Goal: Task Accomplishment & Management: Manage account settings

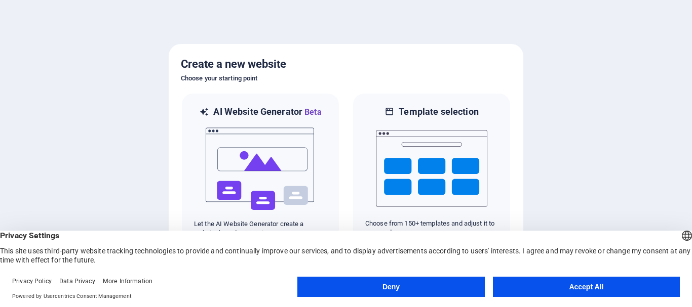
drag, startPoint x: 691, startPoint y: 124, endPoint x: 691, endPoint y: 142, distance: 18.2
click at [691, 141] on div at bounding box center [346, 153] width 692 height 307
click at [584, 287] on button "Accept All" at bounding box center [586, 287] width 187 height 20
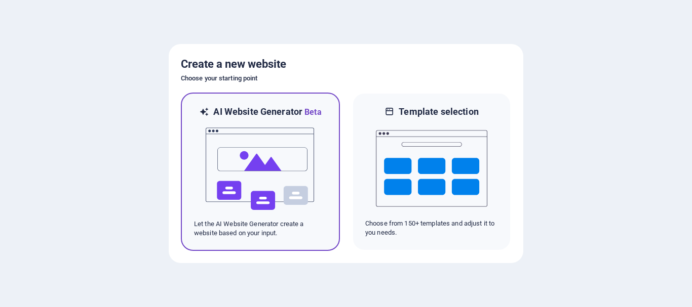
click at [266, 212] on img at bounding box center [260, 169] width 111 height 101
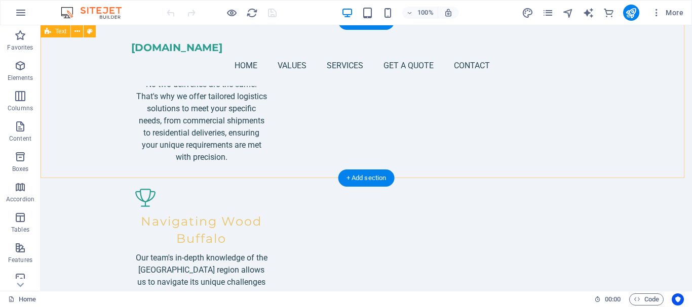
scroll to position [838, 0]
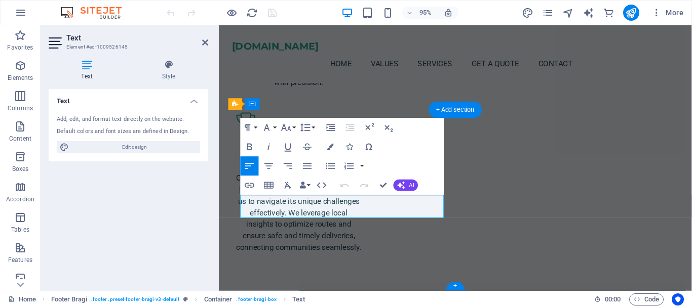
scroll to position [829, 0]
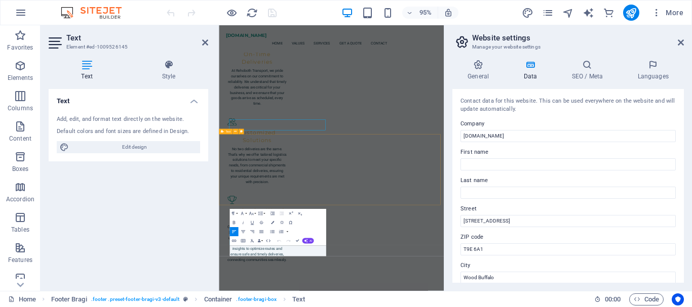
scroll to position [798, 0]
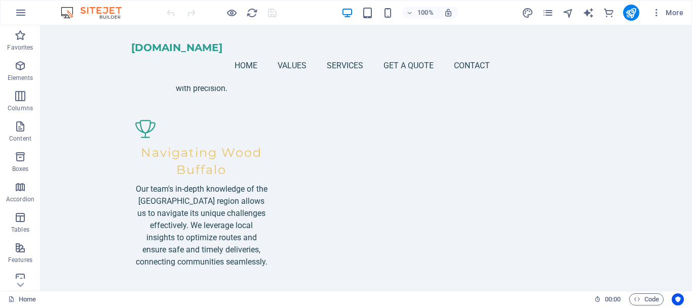
scroll to position [838, 0]
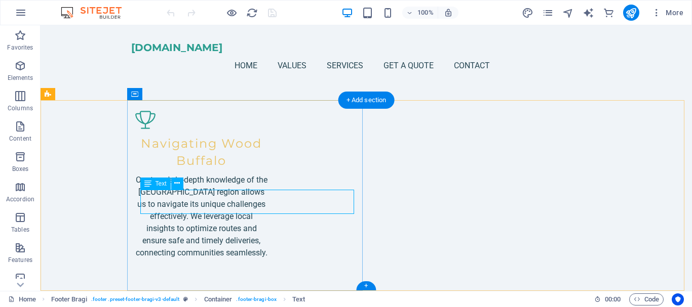
click at [177, 184] on icon at bounding box center [177, 183] width 6 height 11
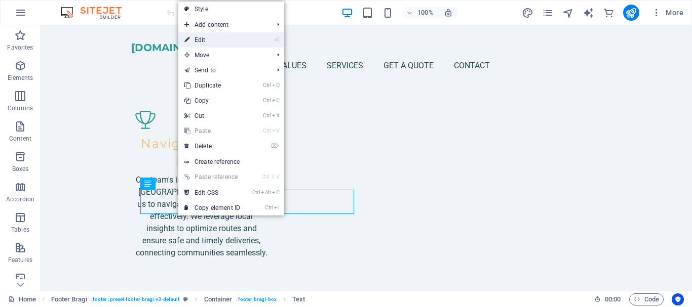
click at [200, 40] on link "⏎ Edit" at bounding box center [212, 39] width 68 height 15
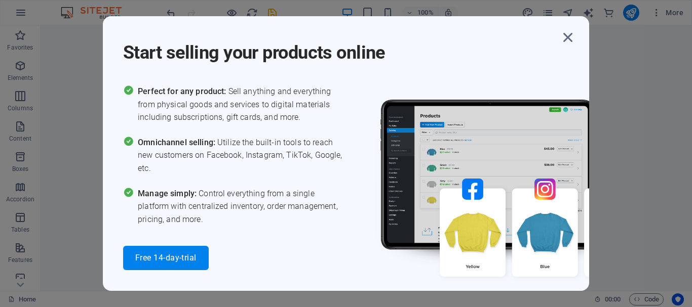
scroll to position [824, 0]
click at [569, 40] on icon "button" at bounding box center [568, 37] width 18 height 18
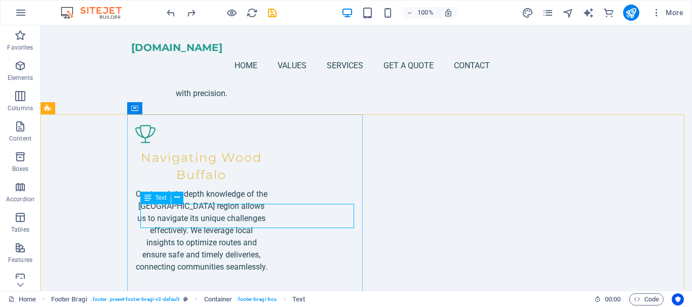
click at [147, 198] on icon at bounding box center [147, 198] width 7 height 12
click at [174, 198] on button at bounding box center [177, 198] width 12 height 12
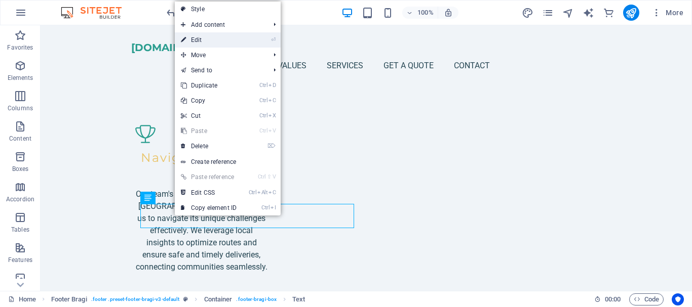
click at [193, 36] on link "⏎ Edit" at bounding box center [209, 39] width 68 height 15
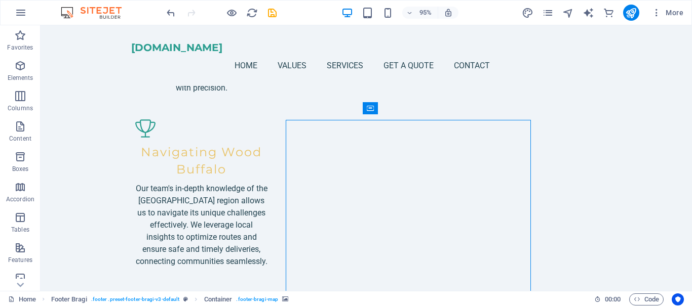
scroll to position [824, 0]
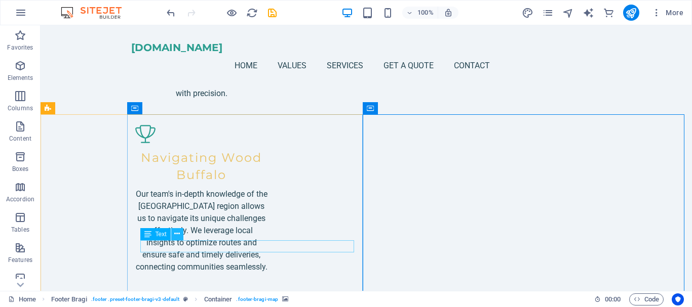
click at [180, 233] on icon at bounding box center [177, 234] width 6 height 11
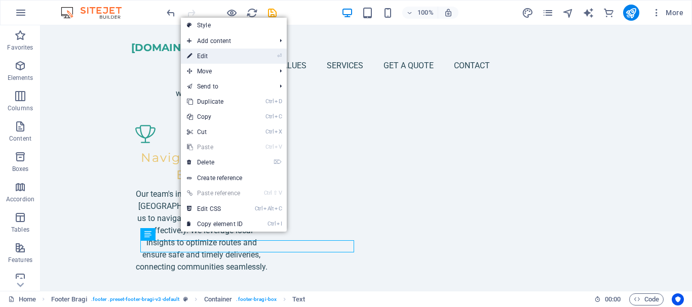
click at [204, 54] on link "⏎ Edit" at bounding box center [215, 56] width 68 height 15
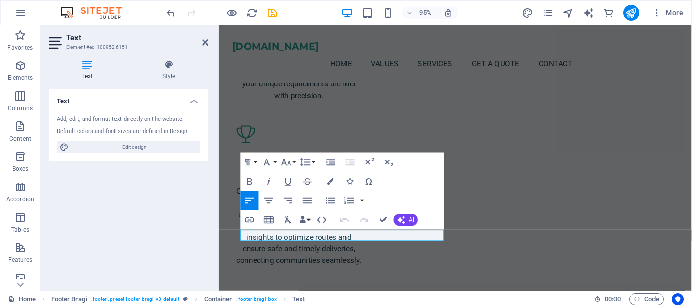
scroll to position [829, 0]
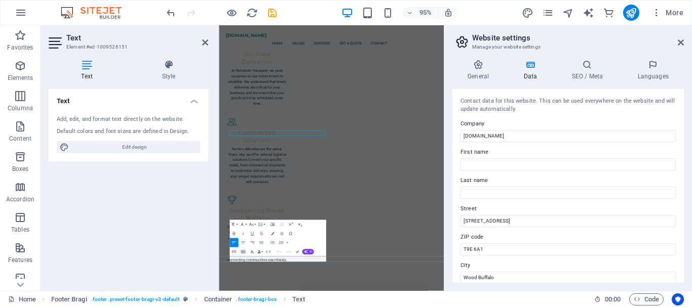
scroll to position [810, 0]
click at [205, 42] on icon at bounding box center [205, 42] width 6 height 8
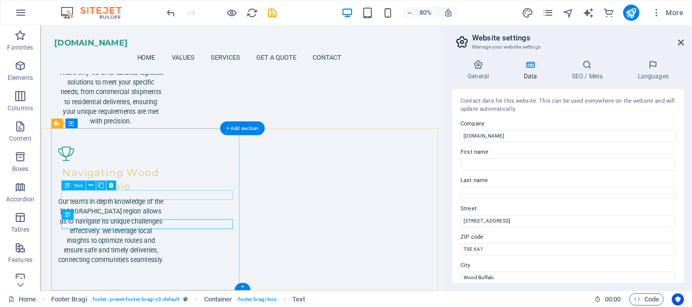
scroll to position [836, 0]
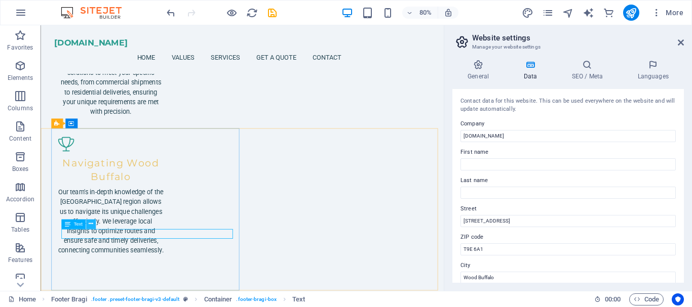
click at [91, 224] on icon at bounding box center [91, 224] width 5 height 9
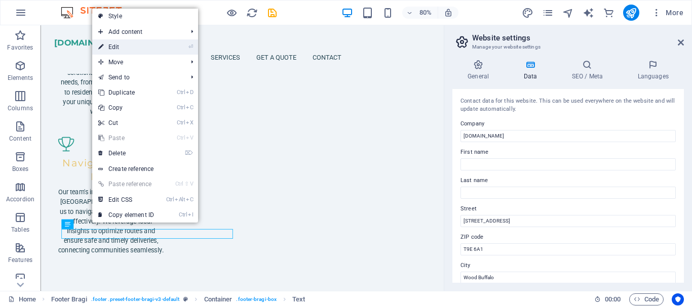
click at [129, 46] on link "⏎ Edit" at bounding box center [126, 47] width 68 height 15
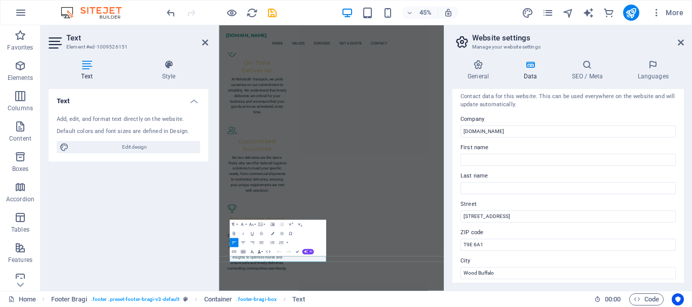
scroll to position [0, 0]
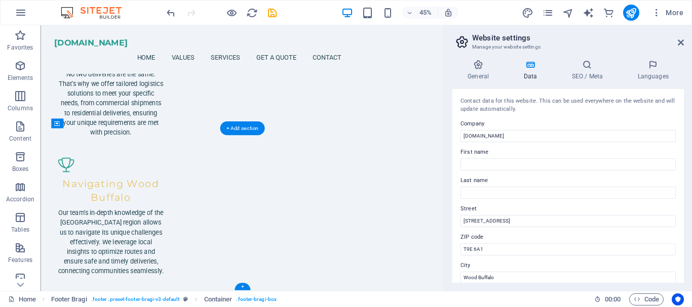
scroll to position [836, 0]
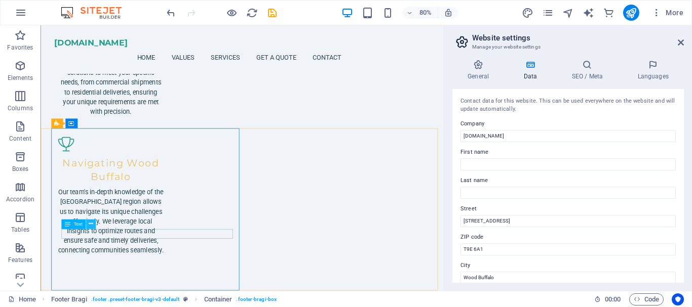
click at [92, 224] on icon at bounding box center [91, 224] width 5 height 9
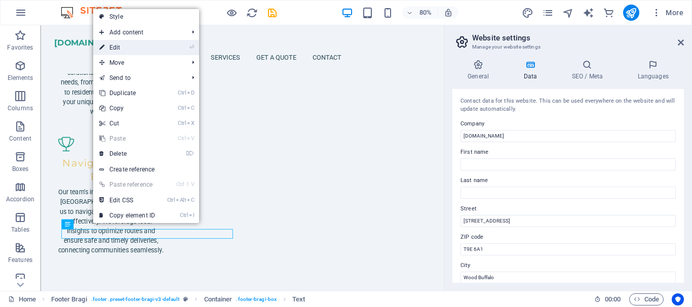
click at [125, 47] on link "⏎ Edit" at bounding box center [127, 47] width 68 height 15
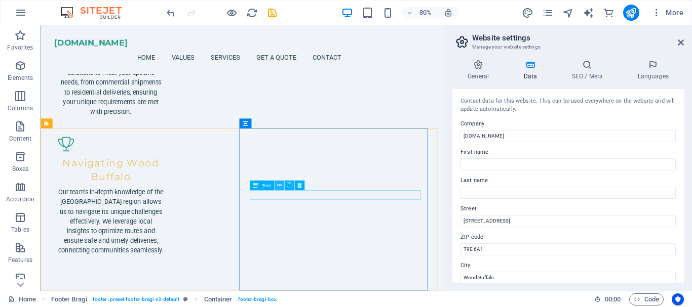
click at [278, 188] on icon at bounding box center [279, 185] width 5 height 9
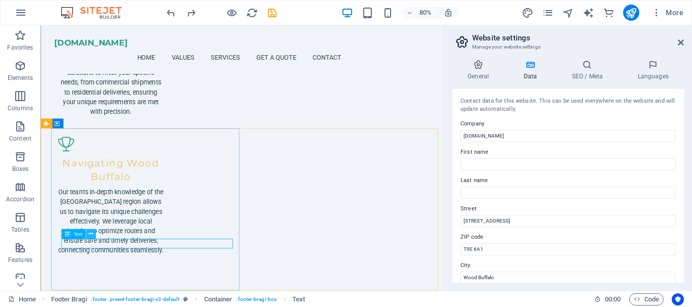
click at [91, 231] on icon at bounding box center [91, 234] width 5 height 9
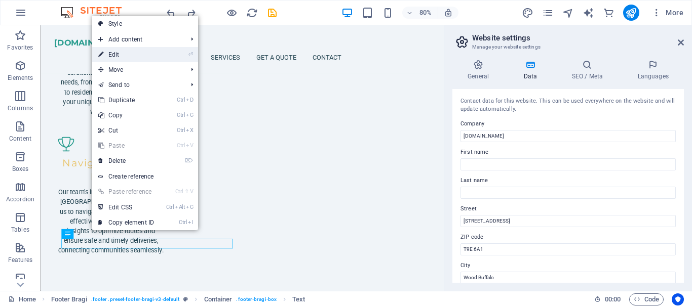
click at [111, 54] on link "⏎ Edit" at bounding box center [126, 54] width 68 height 15
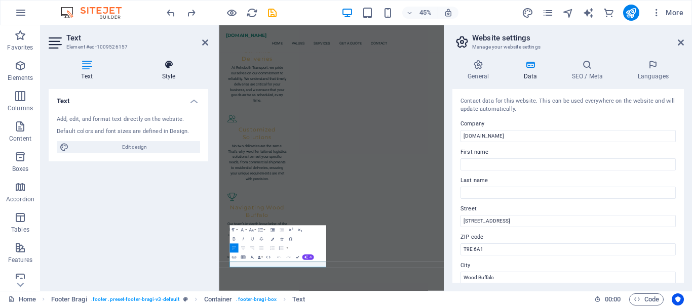
scroll to position [810, 0]
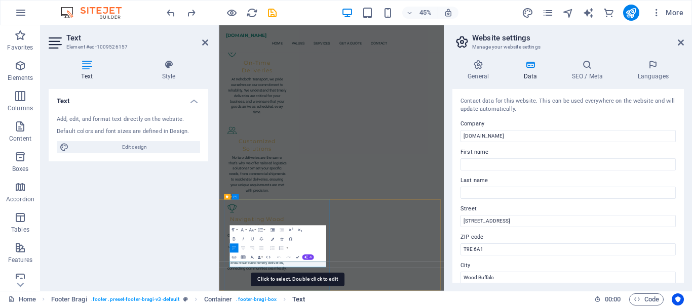
click at [300, 300] on span "Text" at bounding box center [298, 300] width 13 height 12
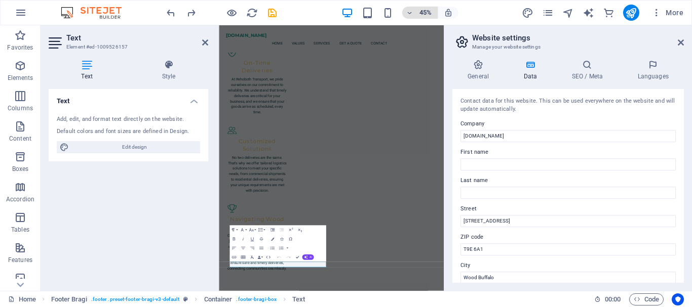
click at [411, 12] on icon "button" at bounding box center [409, 13] width 7 height 7
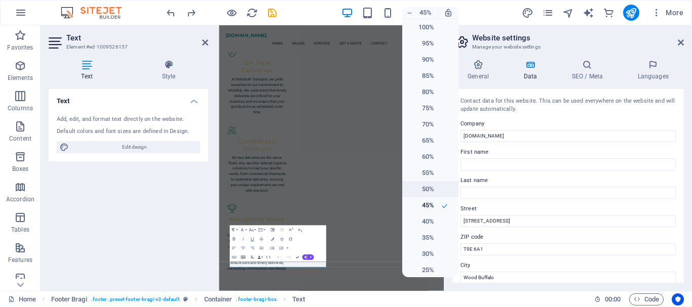
click at [427, 188] on h6 "50%" at bounding box center [421, 189] width 26 height 12
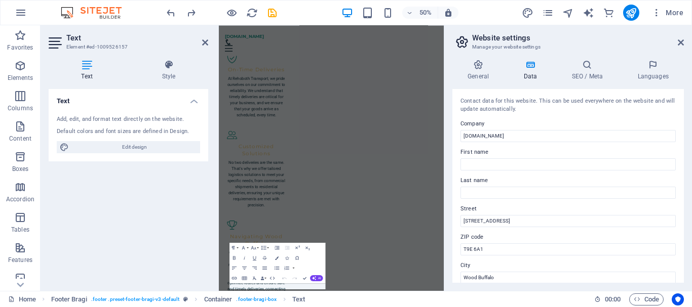
scroll to position [757, 0]
click at [405, 12] on button "50%" at bounding box center [420, 13] width 36 height 12
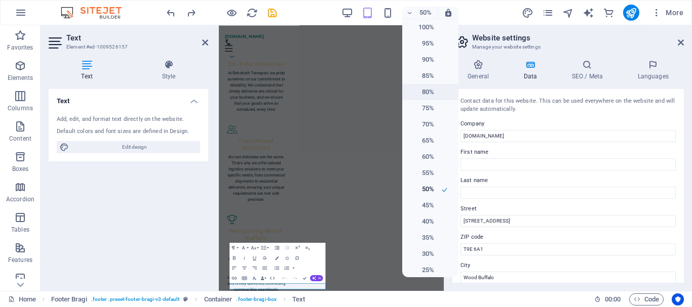
click at [424, 98] on li "80%" at bounding box center [430, 92] width 56 height 16
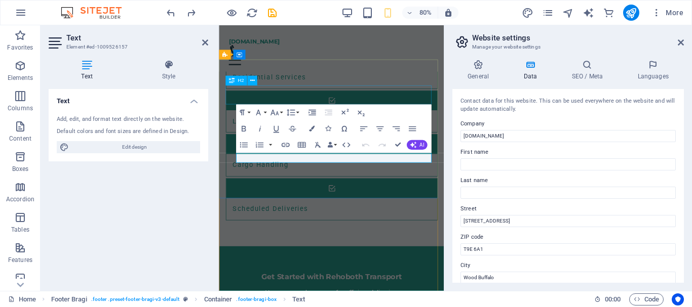
scroll to position [1121, 0]
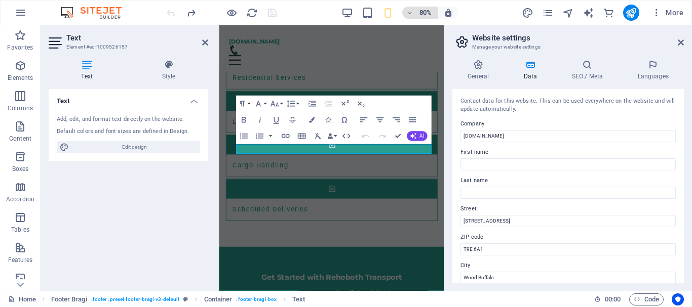
click at [410, 15] on icon "button" at bounding box center [409, 13] width 7 height 7
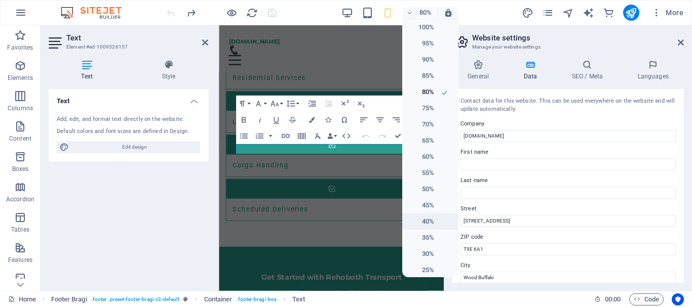
click at [419, 221] on h6 "40%" at bounding box center [421, 222] width 26 height 12
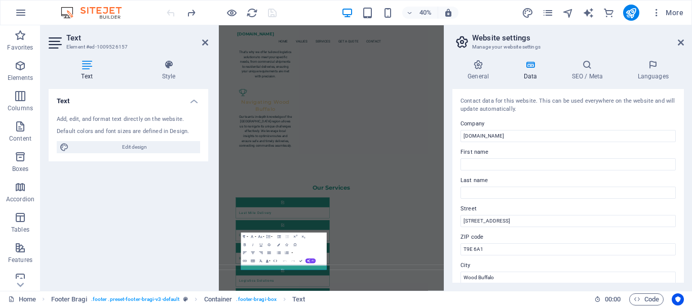
scroll to position [791, 0]
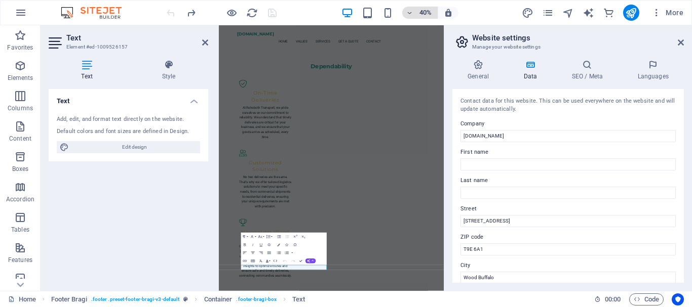
click at [413, 12] on icon "button" at bounding box center [409, 13] width 7 height 7
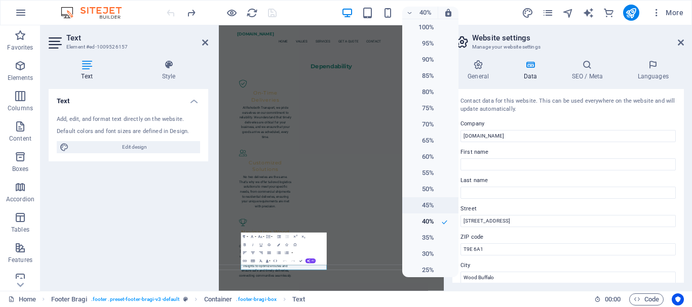
click at [425, 205] on h6 "45%" at bounding box center [421, 206] width 26 height 12
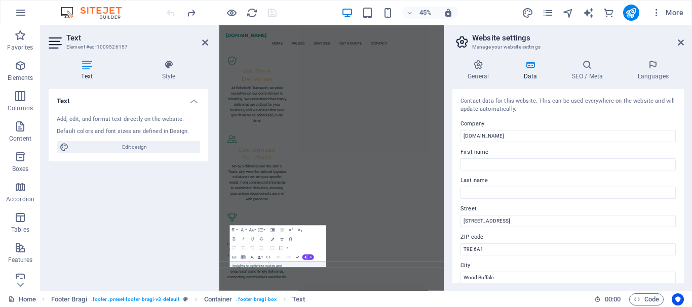
scroll to position [798, 0]
click at [411, 10] on icon "button" at bounding box center [409, 13] width 7 height 7
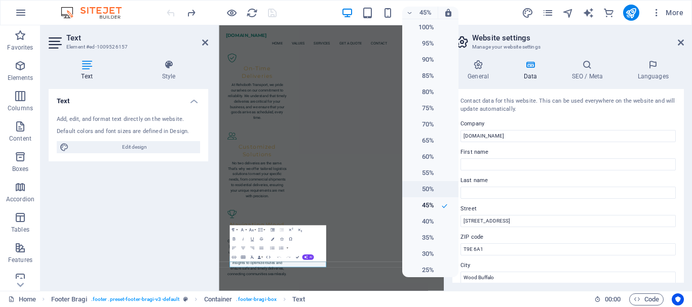
click at [421, 186] on h6 "50%" at bounding box center [421, 189] width 26 height 12
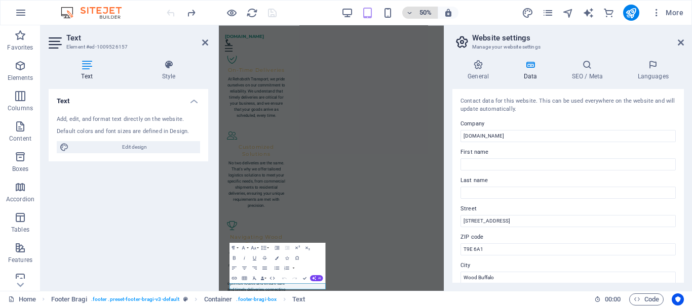
click at [411, 13] on icon "button" at bounding box center [409, 13] width 7 height 7
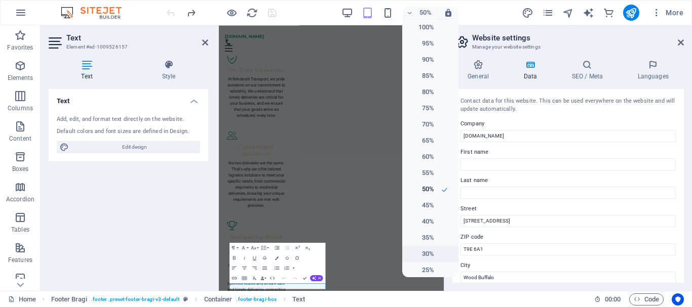
click at [427, 255] on h6 "30%" at bounding box center [421, 254] width 26 height 12
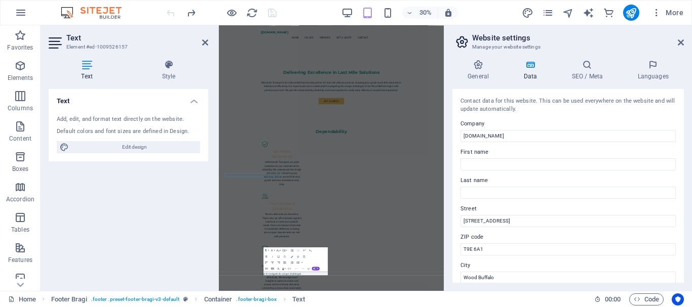
scroll to position [768, 0]
click at [411, 12] on icon "button" at bounding box center [409, 13] width 7 height 7
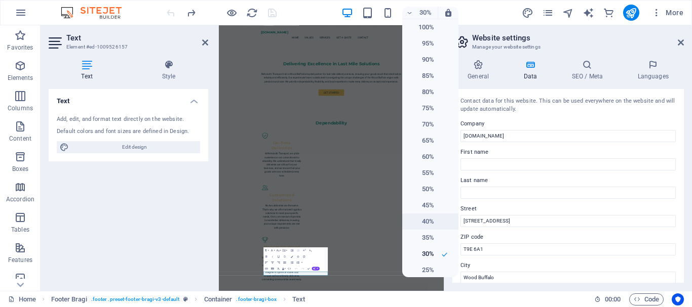
click at [419, 222] on h6 "40%" at bounding box center [421, 222] width 26 height 12
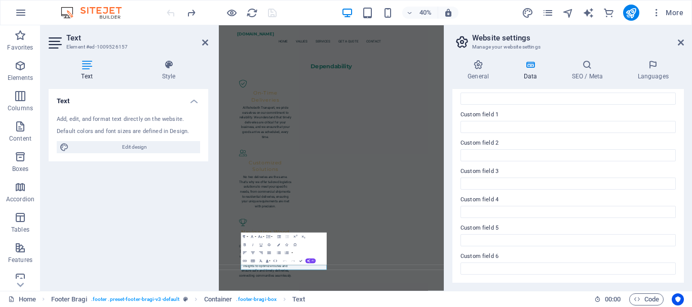
scroll to position [0, 0]
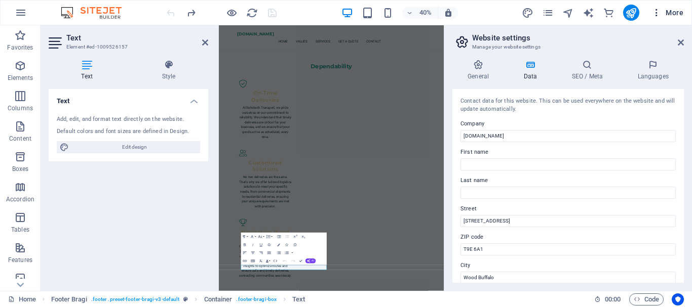
click at [656, 12] on icon "button" at bounding box center [656, 13] width 10 height 10
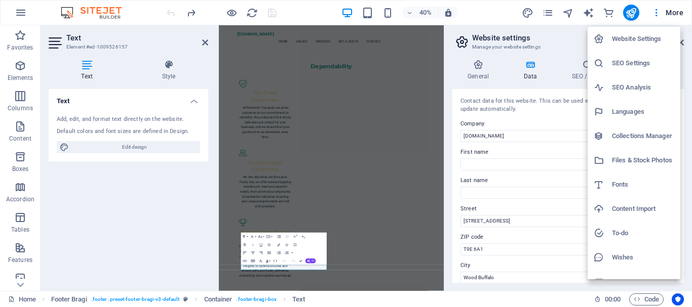
click at [615, 184] on h6 "Fonts" at bounding box center [643, 185] width 62 height 12
select select "popularity"
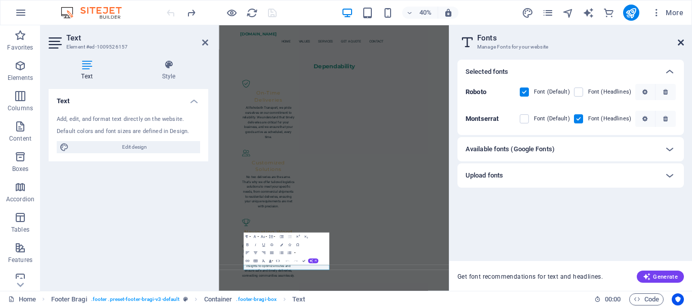
click at [683, 38] on icon at bounding box center [681, 42] width 6 height 8
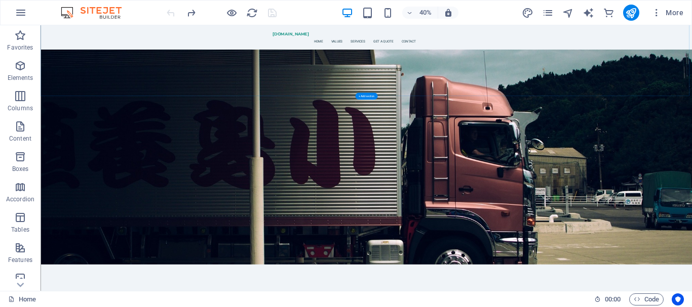
scroll to position [791, 0]
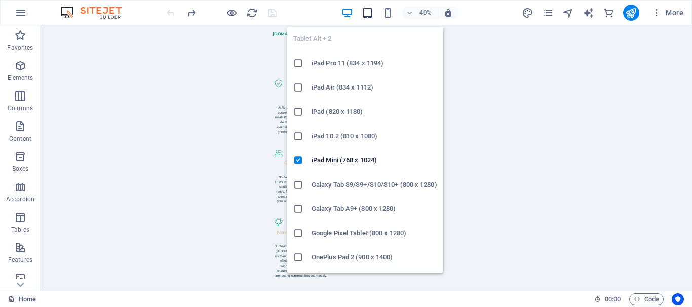
click at [366, 14] on icon "button" at bounding box center [368, 13] width 12 height 12
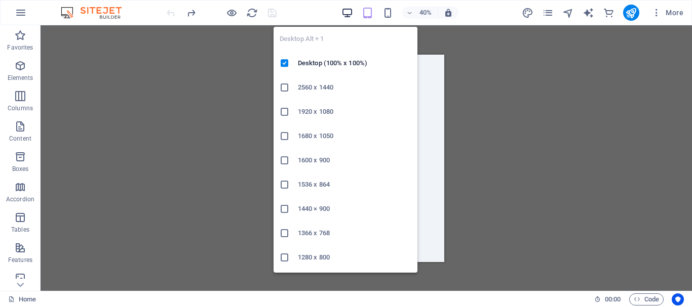
click at [344, 12] on icon "button" at bounding box center [347, 13] width 12 height 12
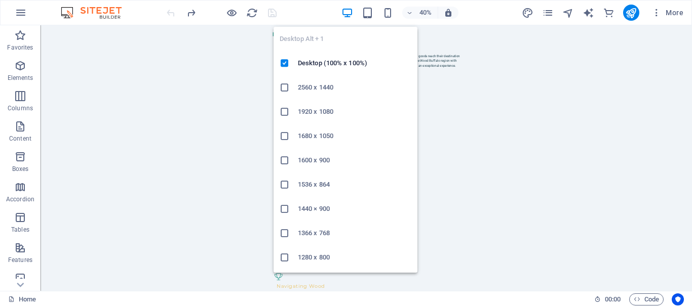
scroll to position [791, 0]
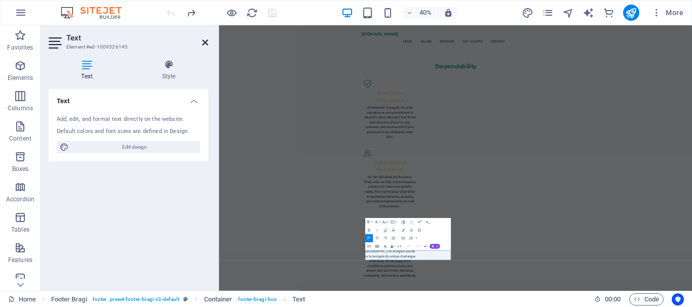
click at [203, 43] on icon at bounding box center [205, 42] width 6 height 8
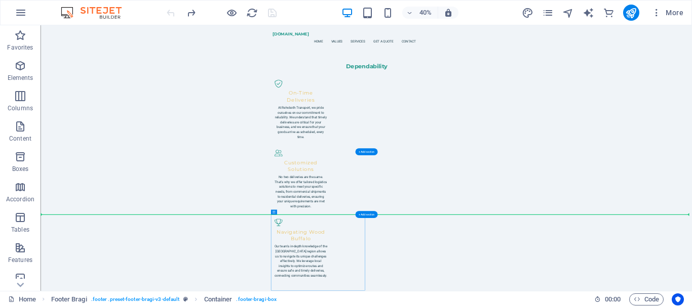
drag, startPoint x: 320, startPoint y: 238, endPoint x: 442, endPoint y: 497, distance: 286.4
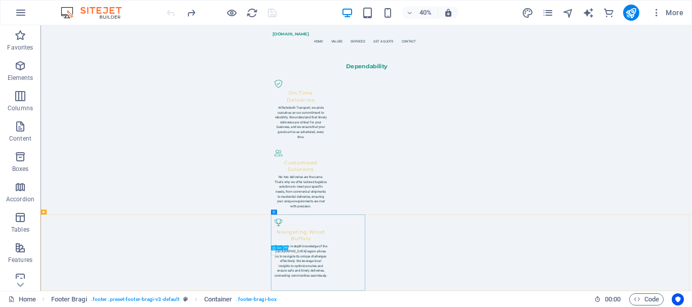
click at [286, 247] on icon at bounding box center [285, 248] width 2 height 4
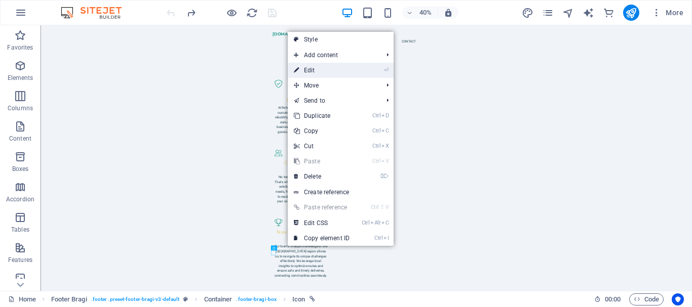
click at [337, 74] on link "⏎ Edit" at bounding box center [322, 70] width 68 height 15
select select "xMidYMid"
select select "px"
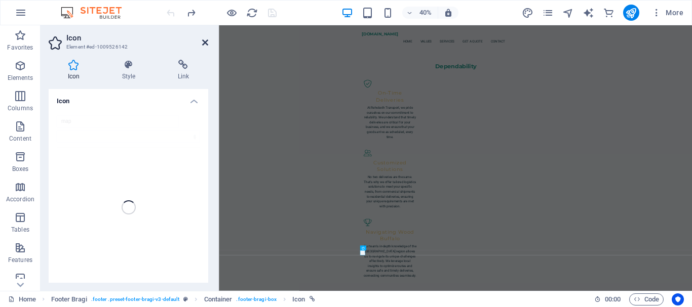
drag, startPoint x: 418, startPoint y: 46, endPoint x: 206, endPoint y: 44, distance: 211.7
click at [206, 44] on icon at bounding box center [205, 42] width 6 height 8
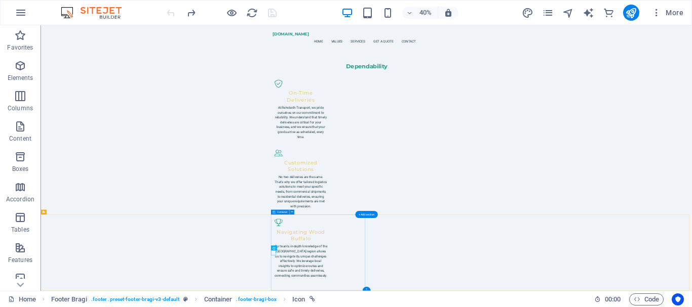
drag, startPoint x: 406, startPoint y: 315, endPoint x: 740, endPoint y: 674, distance: 490.6
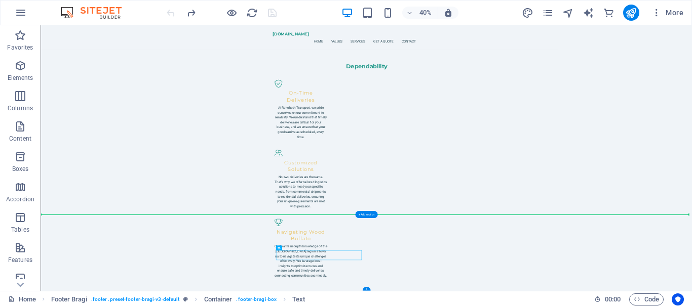
drag, startPoint x: 570, startPoint y: 582, endPoint x: 534, endPoint y: 588, distance: 35.8
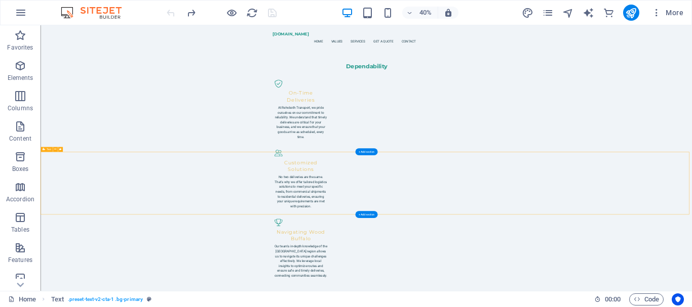
drag, startPoint x: 519, startPoint y: 486, endPoint x: 443, endPoint y: 486, distance: 76.0
drag, startPoint x: 311, startPoint y: 238, endPoint x: 545, endPoint y: 500, distance: 351.9
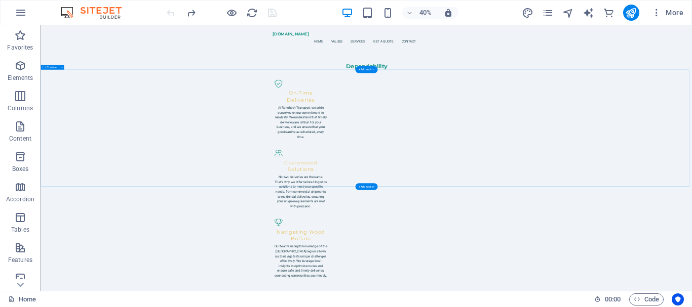
scroll to position [0, 0]
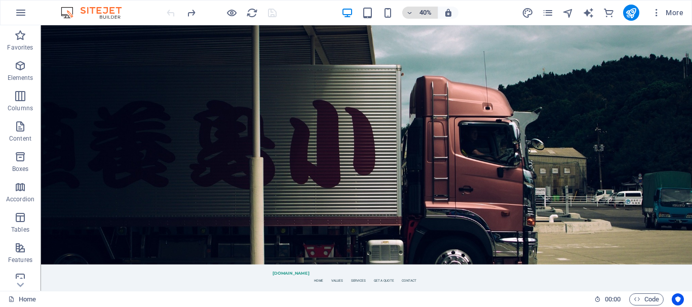
click at [411, 11] on icon "button" at bounding box center [409, 13] width 7 height 7
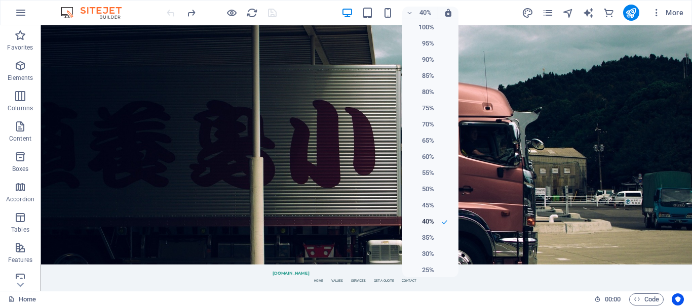
click at [412, 9] on div at bounding box center [346, 153] width 692 height 307
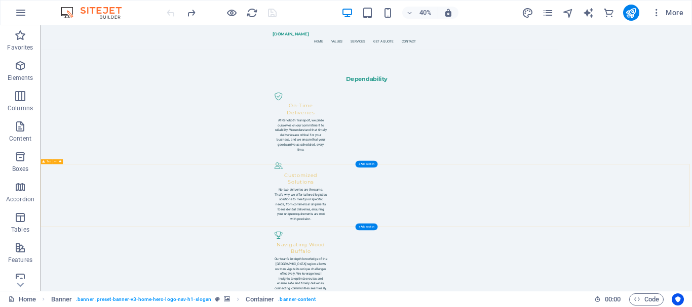
scroll to position [791, 0]
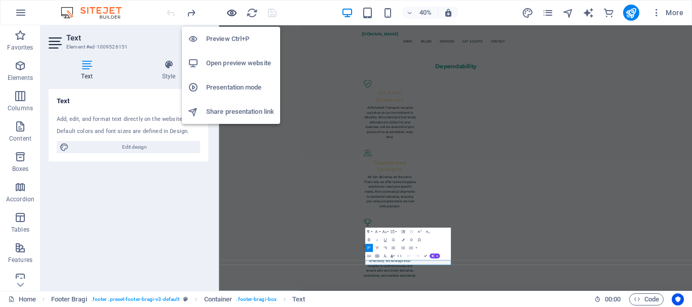
click at [229, 15] on icon "button" at bounding box center [232, 13] width 12 height 12
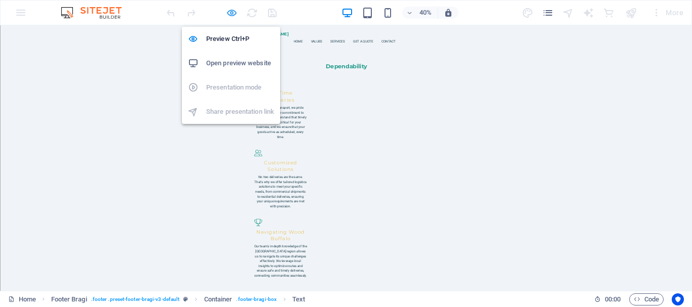
click at [231, 17] on icon "button" at bounding box center [232, 13] width 12 height 12
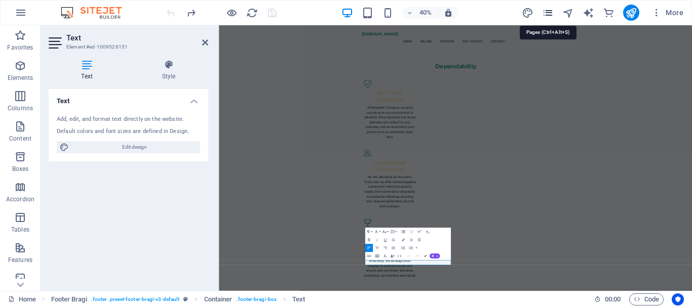
click at [550, 15] on icon "pages" at bounding box center [548, 13] width 12 height 12
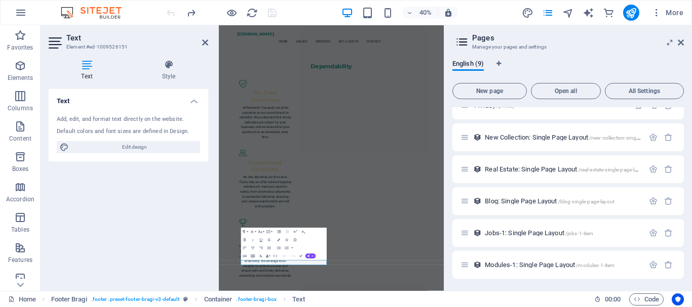
scroll to position [0, 0]
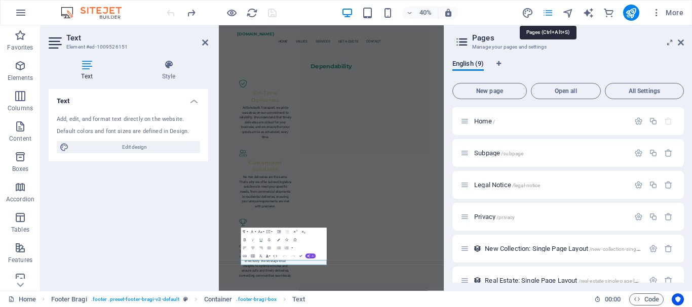
click at [551, 12] on icon "pages" at bounding box center [548, 13] width 12 height 12
click at [657, 15] on icon "button" at bounding box center [656, 13] width 10 height 10
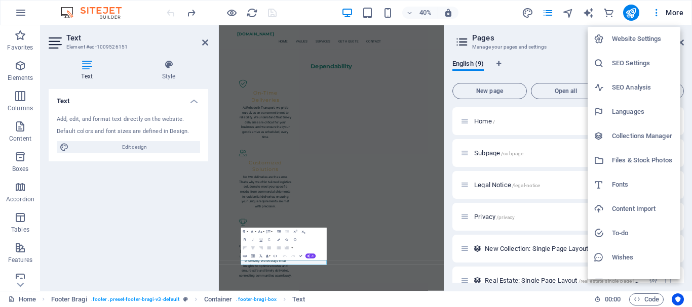
click at [618, 183] on h6 "Fonts" at bounding box center [643, 185] width 62 height 12
select select "popularity"
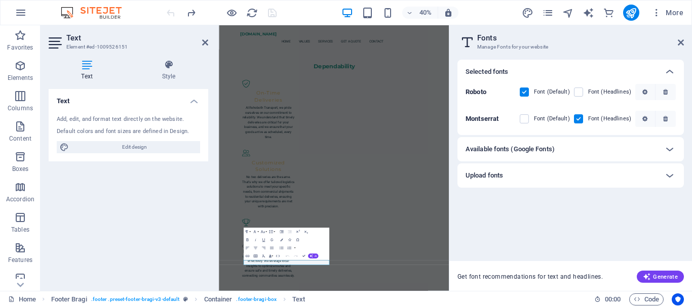
click at [684, 41] on aside "Fonts Manage Fonts for your website Selected fonts Roboto Font (Default) Font (…" at bounding box center [570, 158] width 243 height 266
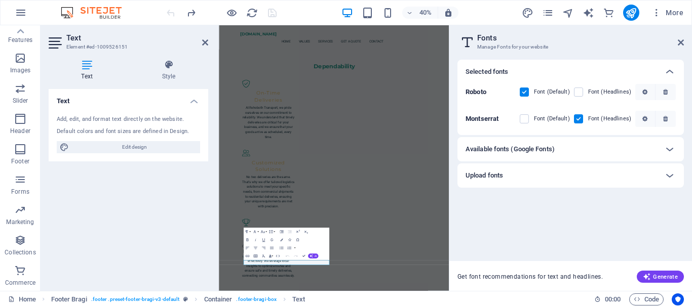
click at [51, 43] on icon at bounding box center [56, 43] width 15 height 16
click at [123, 151] on span "Edit design" at bounding box center [134, 147] width 125 height 12
select select "px"
select select "200"
select select "px"
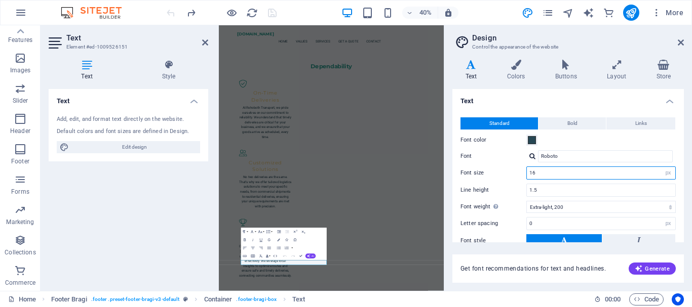
click at [556, 173] on input "16" at bounding box center [601, 173] width 148 height 12
type input "1"
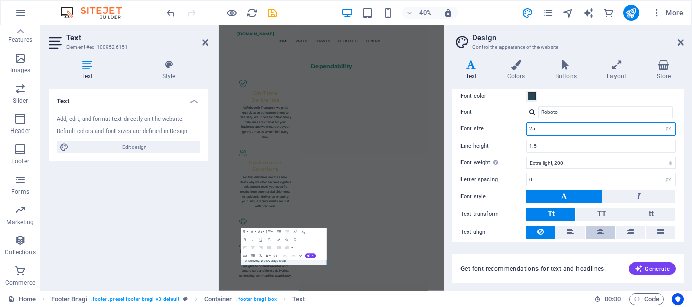
scroll to position [0, 0]
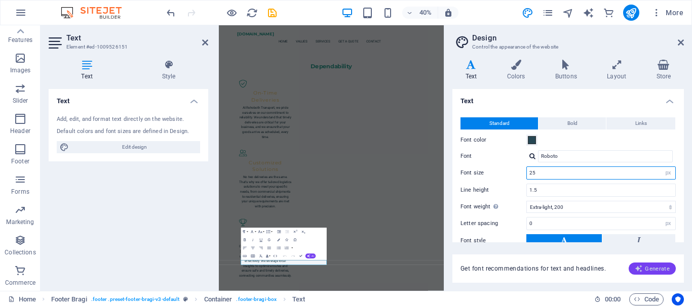
type input "25"
click at [654, 270] on span "Generate" at bounding box center [652, 269] width 35 height 8
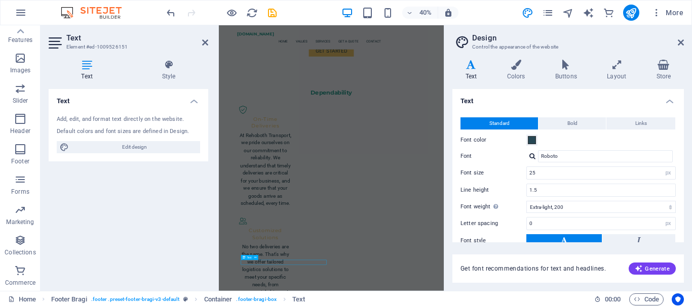
scroll to position [791, 0]
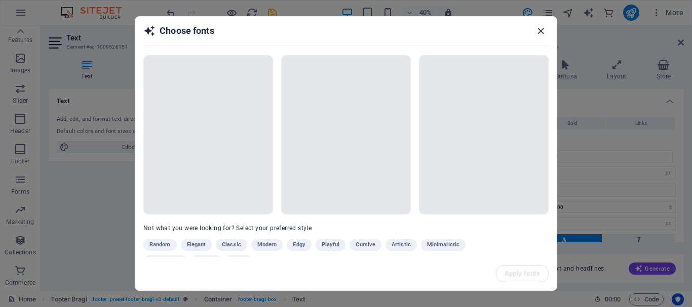
click at [543, 32] on icon "button" at bounding box center [541, 31] width 12 height 12
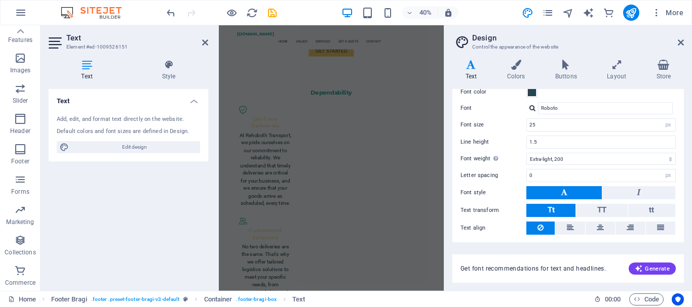
scroll to position [0, 0]
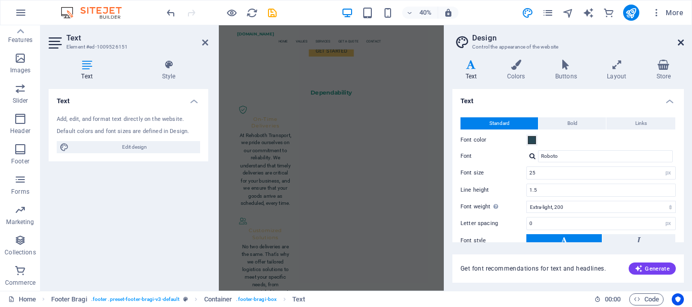
click at [683, 38] on icon at bounding box center [681, 42] width 6 height 8
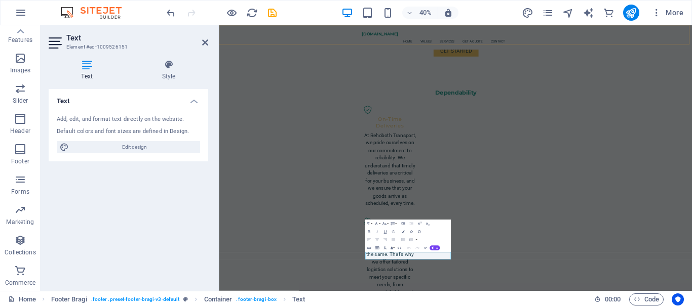
scroll to position [976, 0]
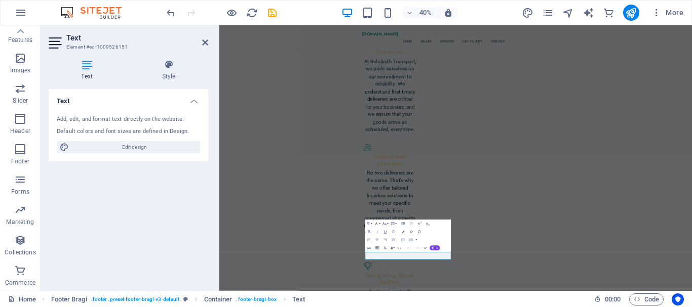
click at [86, 63] on icon at bounding box center [87, 65] width 76 height 10
click at [117, 152] on span "Edit design" at bounding box center [134, 147] width 125 height 12
select select "px"
select select "200"
select select "px"
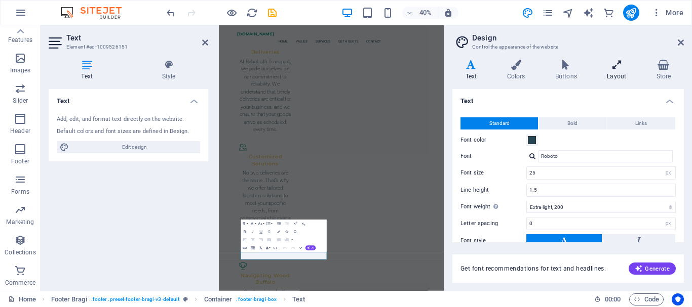
click at [619, 68] on icon at bounding box center [616, 65] width 45 height 10
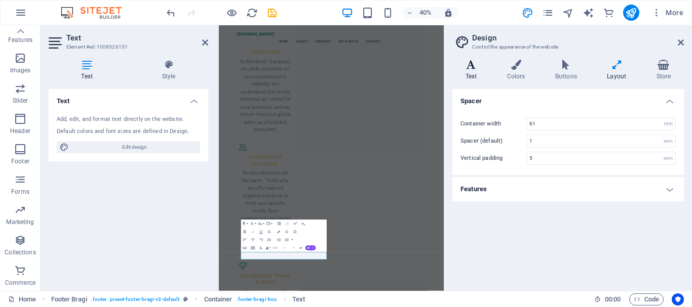
click at [473, 70] on h4 "Text" at bounding box center [473, 70] width 42 height 21
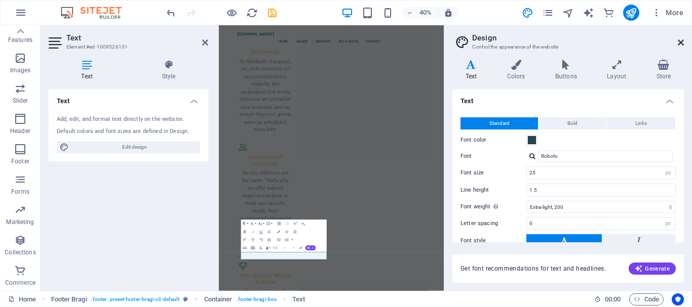
click at [683, 41] on icon at bounding box center [681, 42] width 6 height 8
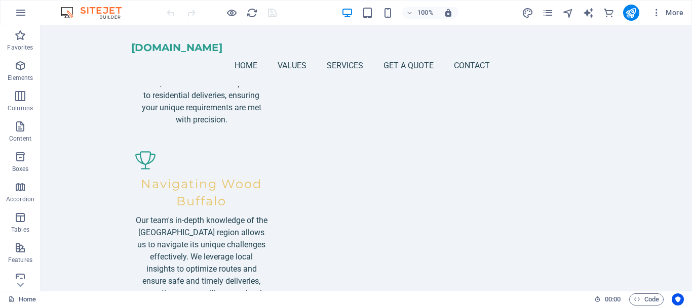
scroll to position [838, 0]
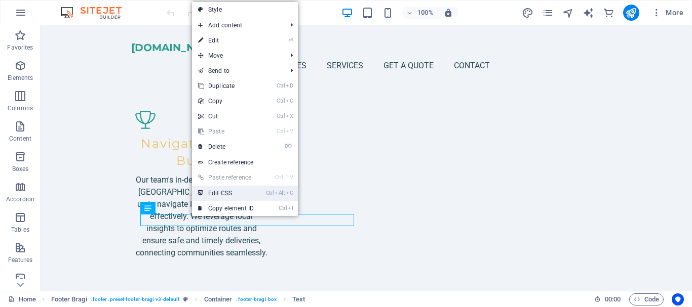
click at [224, 192] on link "Ctrl Alt C Edit CSS" at bounding box center [226, 193] width 68 height 15
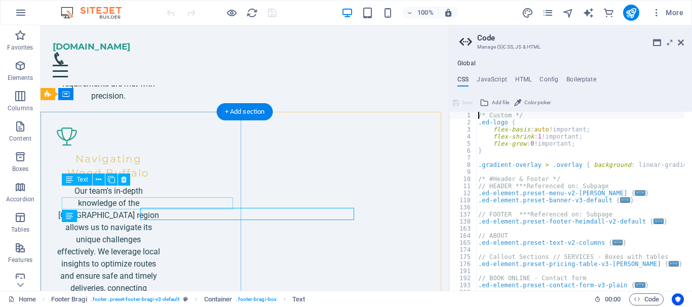
scroll to position [844, 0]
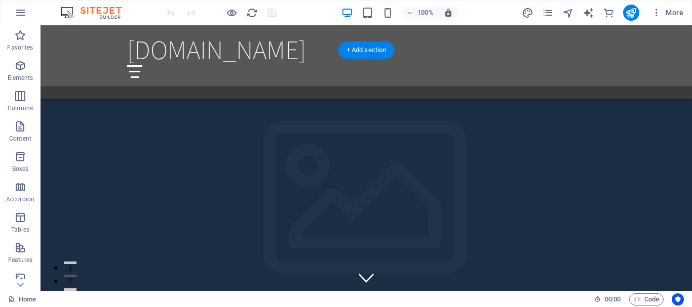
scroll to position [1485, 0]
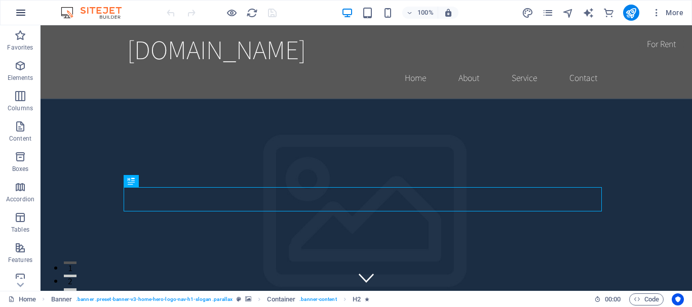
click at [18, 16] on icon "button" at bounding box center [21, 13] width 12 height 12
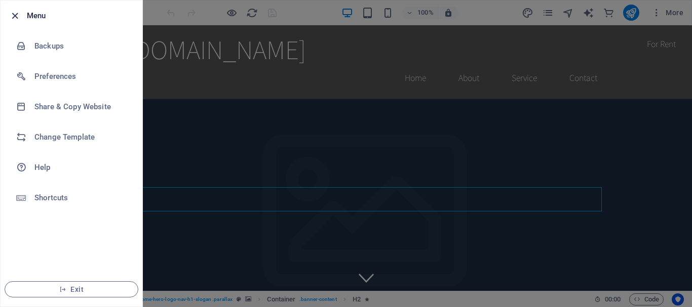
click at [14, 15] on icon "button" at bounding box center [15, 16] width 12 height 12
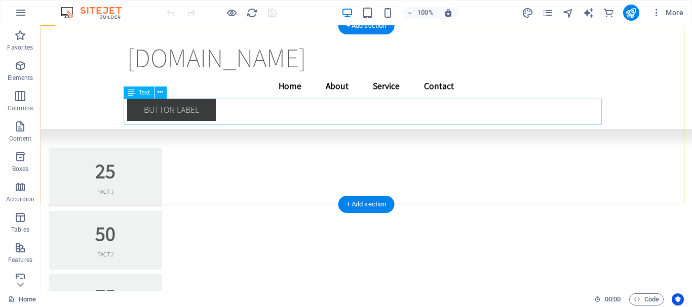
scroll to position [6623, 0]
